Goal: Communication & Community: Answer question/provide support

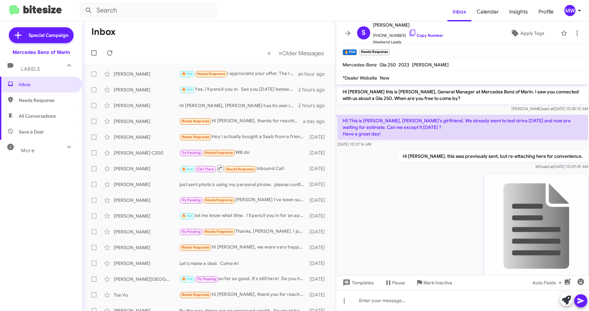
scroll to position [119, 0]
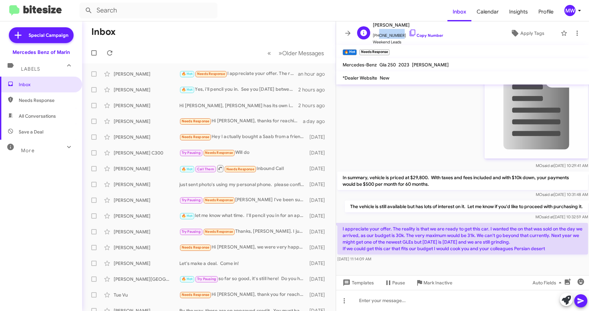
drag, startPoint x: 377, startPoint y: 35, endPoint x: 398, endPoint y: 36, distance: 21.0
click at [398, 36] on span "[PHONE_NUMBER] Copy Number" at bounding box center [408, 34] width 70 height 10
copy span "4158555558"
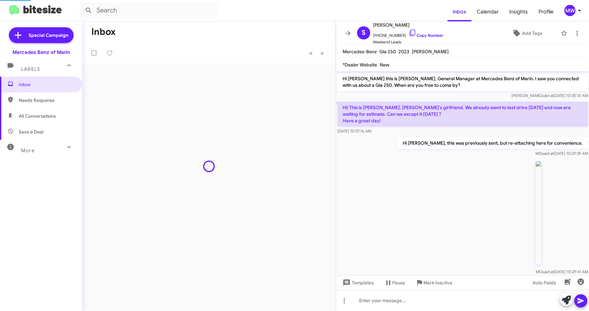
scroll to position [106, 0]
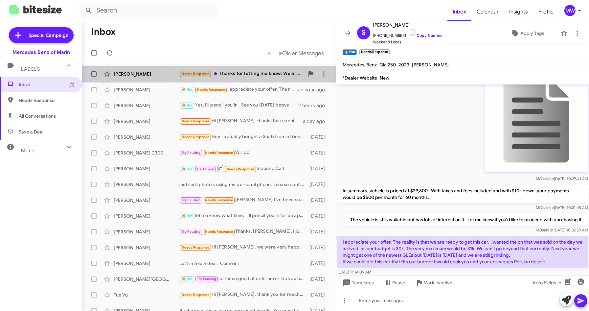
click at [263, 75] on div "Needs Response Thanks for letting me know. We are down to the final few cars an…" at bounding box center [241, 74] width 125 height 8
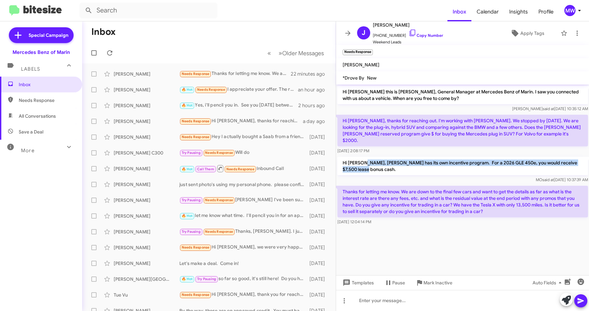
drag, startPoint x: 372, startPoint y: 155, endPoint x: 367, endPoint y: 167, distance: 13.1
click at [367, 167] on p "Hi Janice, Mercedes has its own incentive program. For a 2026 GLE 450e, you wou…" at bounding box center [462, 166] width 251 height 18
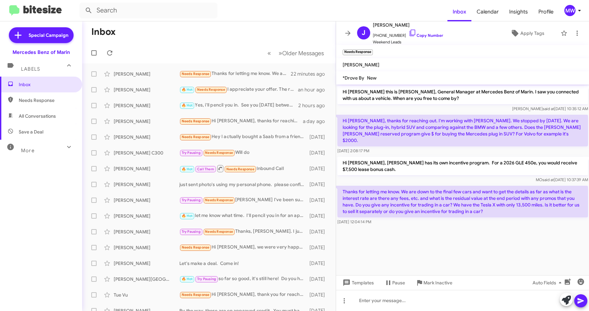
drag, startPoint x: 367, startPoint y: 167, endPoint x: 425, endPoint y: 223, distance: 81.1
click at [415, 239] on cdk-virtual-scroll-viewport "Hi Janice this is Omar Ibrahimi, General Manager at Mercedes Benz of Marin. I s…" at bounding box center [462, 179] width 253 height 191
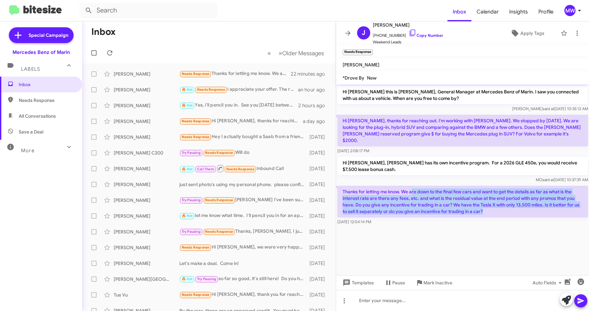
drag, startPoint x: 412, startPoint y: 184, endPoint x: 484, endPoint y: 208, distance: 75.5
click at [484, 208] on p "Thanks for letting me know. We are down to the final few cars and want to get t…" at bounding box center [462, 202] width 251 height 32
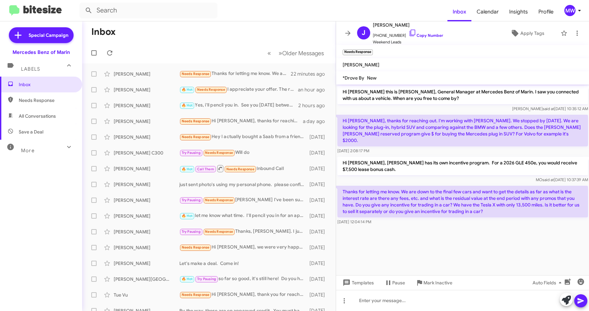
drag, startPoint x: 484, startPoint y: 208, endPoint x: 480, endPoint y: 235, distance: 27.2
click at [480, 235] on cdk-virtual-scroll-viewport "Hi Janice this is Omar Ibrahimi, General Manager at Mercedes Benz of Marin. I s…" at bounding box center [462, 179] width 253 height 191
drag, startPoint x: 378, startPoint y: 35, endPoint x: 391, endPoint y: 35, distance: 13.5
click at [391, 35] on span "+14156097875 Copy Number" at bounding box center [408, 34] width 70 height 10
drag, startPoint x: 419, startPoint y: 244, endPoint x: 413, endPoint y: 207, distance: 37.5
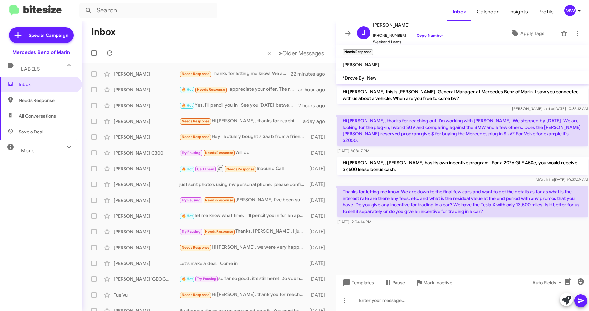
click at [418, 240] on cdk-virtual-scroll-viewport "Hi Janice this is Omar Ibrahimi, General Manager at Mercedes Benz of Marin. I s…" at bounding box center [462, 179] width 253 height 191
drag, startPoint x: 377, startPoint y: 36, endPoint x: 397, endPoint y: 37, distance: 20.4
click at [397, 37] on span "+14156097875 Copy Number" at bounding box center [408, 34] width 70 height 10
copy span "4156097875"
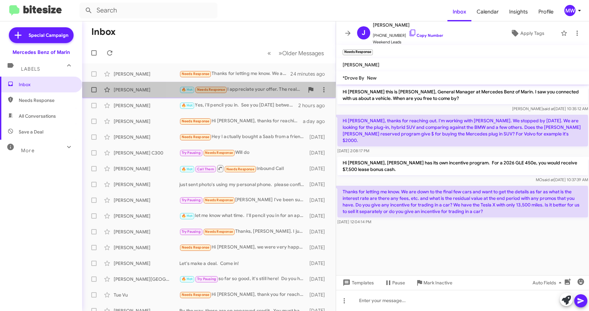
click at [243, 90] on div "🔥 Hot Needs Response I appreciate your offer. The reality is that we are ready …" at bounding box center [241, 90] width 125 height 8
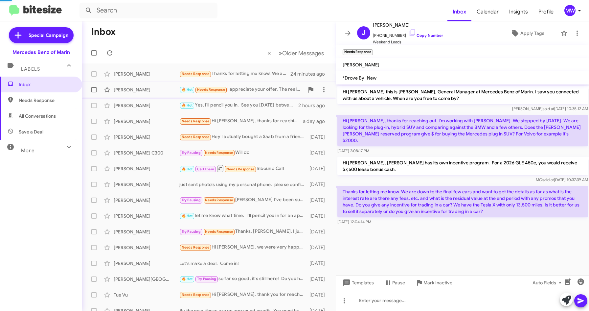
scroll to position [119, 0]
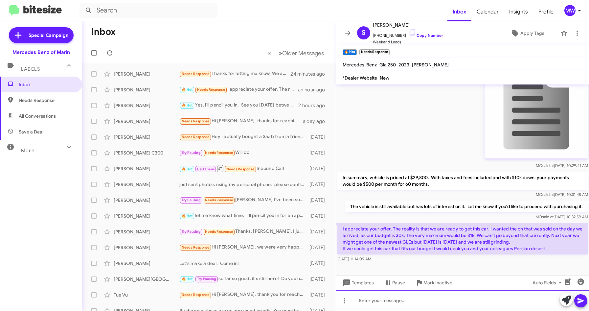
click at [457, 298] on div at bounding box center [462, 300] width 253 height 21
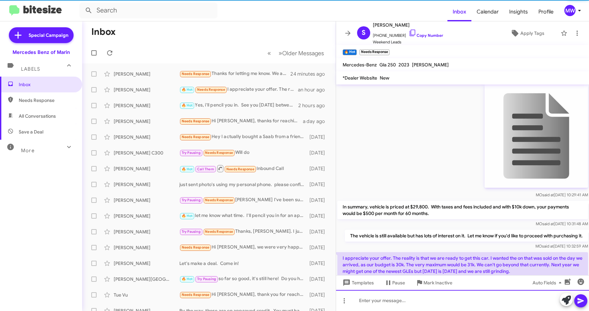
scroll to position [143, 0]
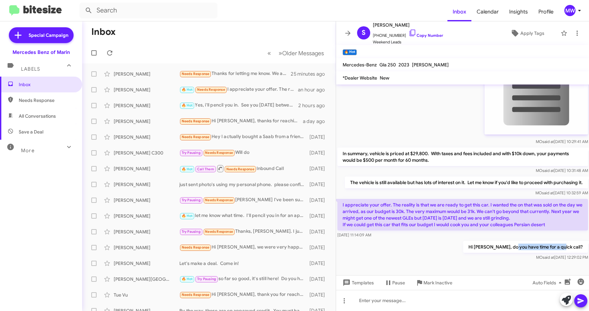
drag, startPoint x: 532, startPoint y: 249, endPoint x: 578, endPoint y: 248, distance: 45.7
click at [578, 248] on p "Hi Seth, do you have time for a quick call?" at bounding box center [525, 247] width 125 height 12
click at [434, 249] on div "Hi Seth, do you have time for a quick call? MO said at Sep 23, 2025, 12:29:02 PM" at bounding box center [462, 250] width 253 height 22
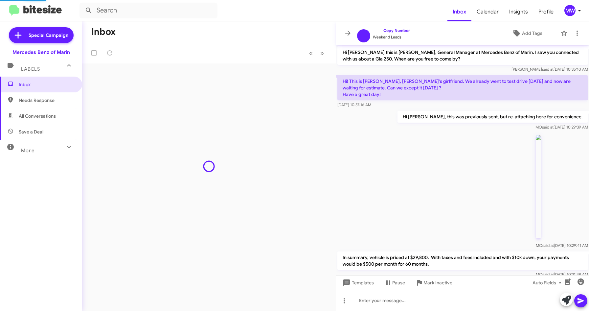
scroll to position [104, 0]
